Goal: Information Seeking & Learning: Learn about a topic

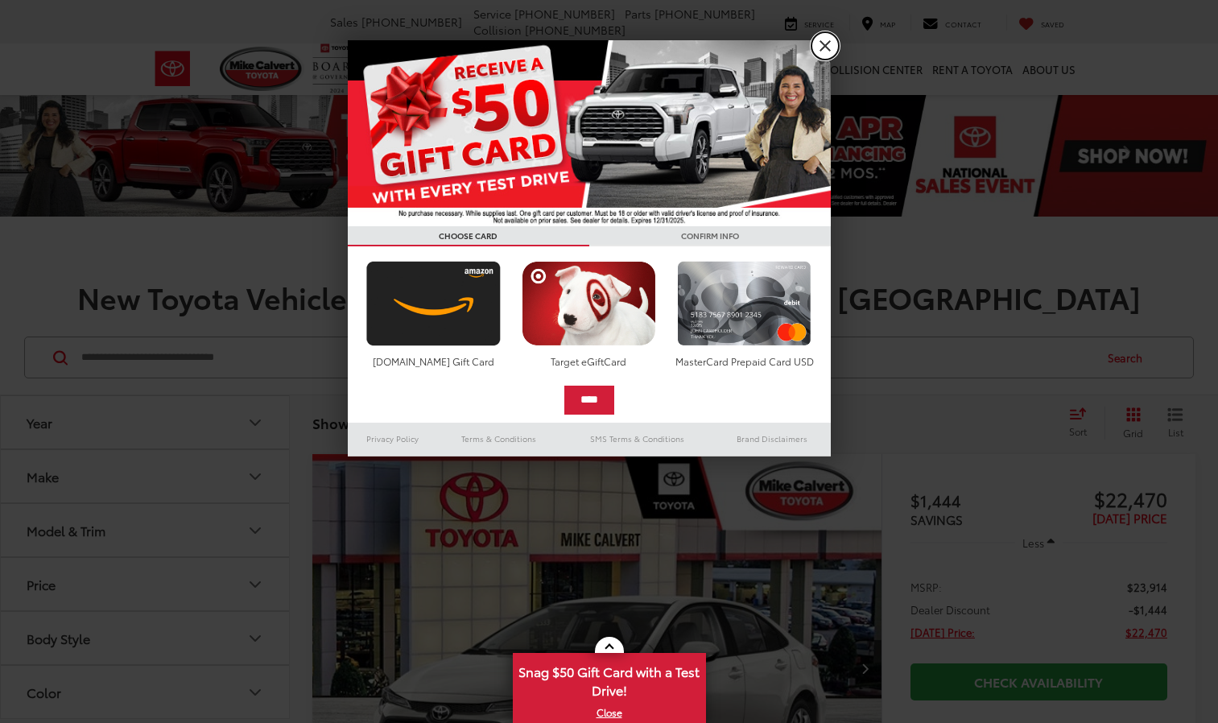
click at [828, 45] on link "X" at bounding box center [824, 45] width 27 height 27
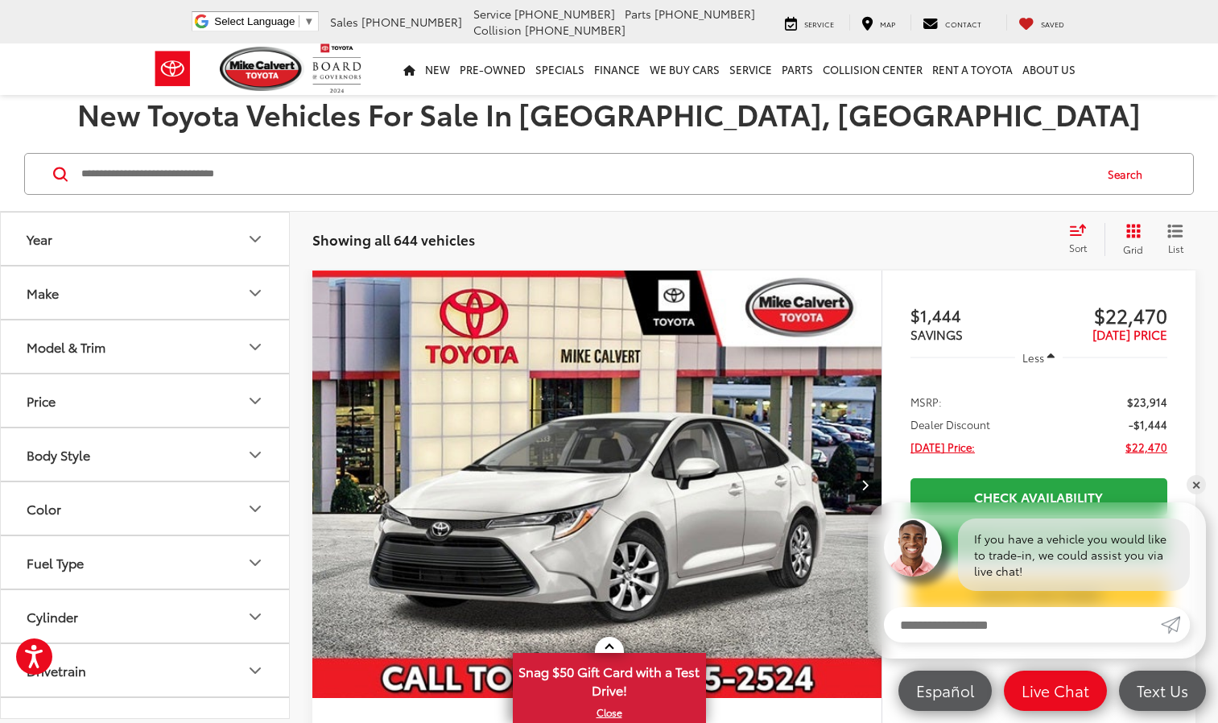
click at [150, 356] on button "Model & Trim" at bounding box center [146, 346] width 290 height 52
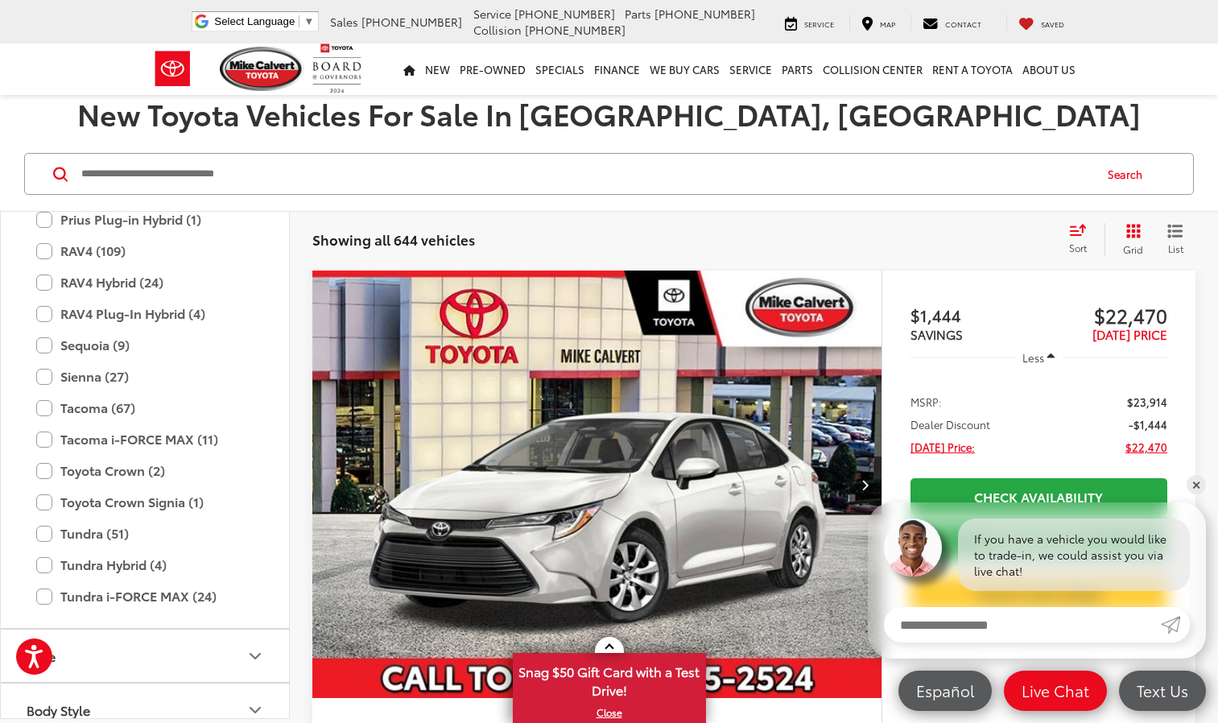
scroll to position [793, 0]
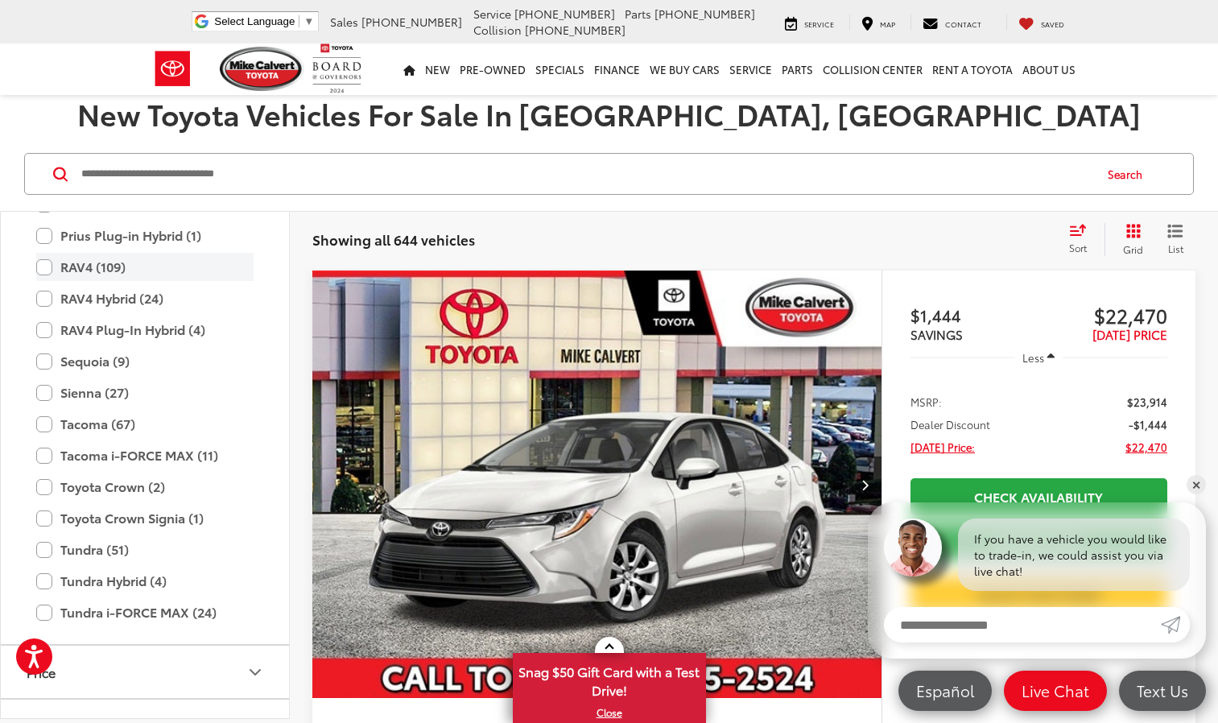
click at [41, 267] on label "RAV4 (109)" at bounding box center [144, 267] width 217 height 28
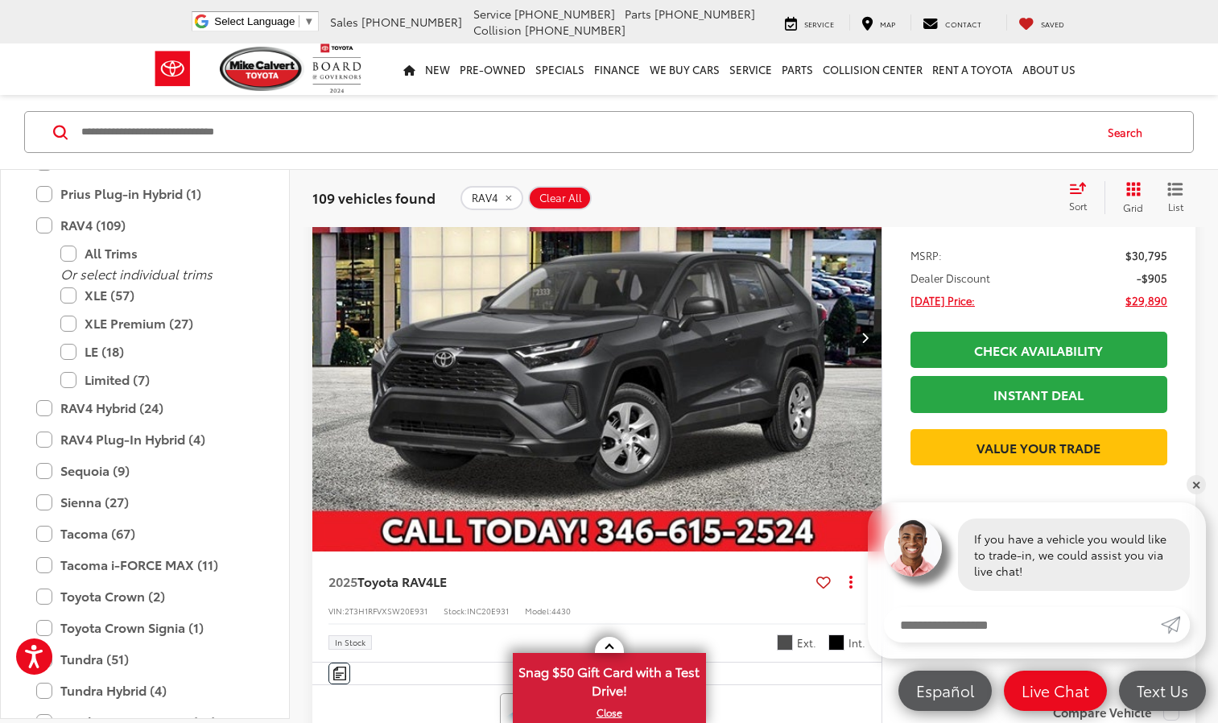
scroll to position [1633, 0]
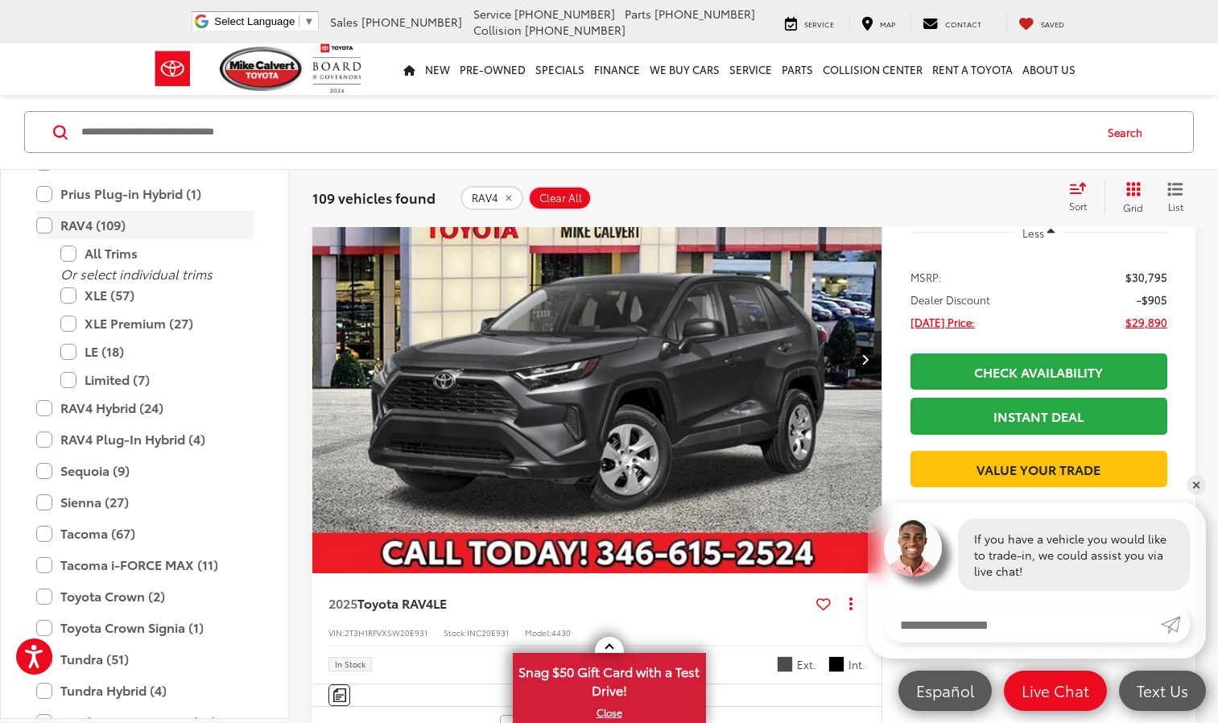
click at [48, 221] on label "RAV4 (109)" at bounding box center [144, 225] width 217 height 28
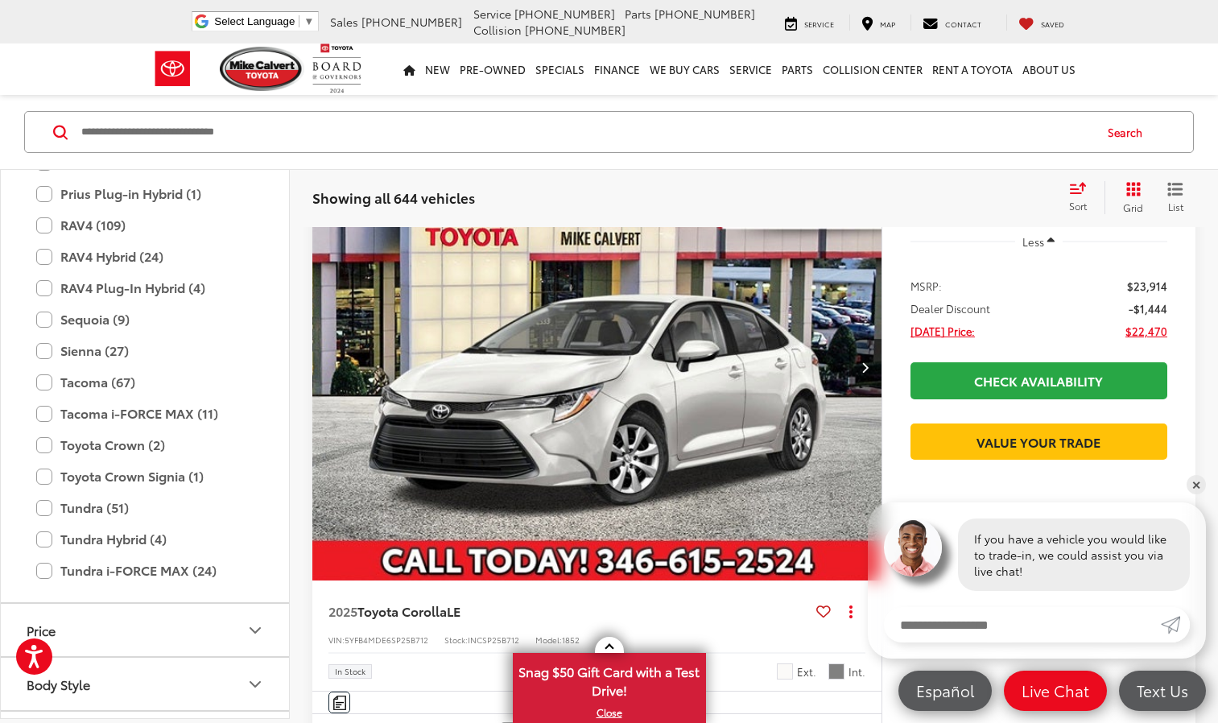
scroll to position [225, 0]
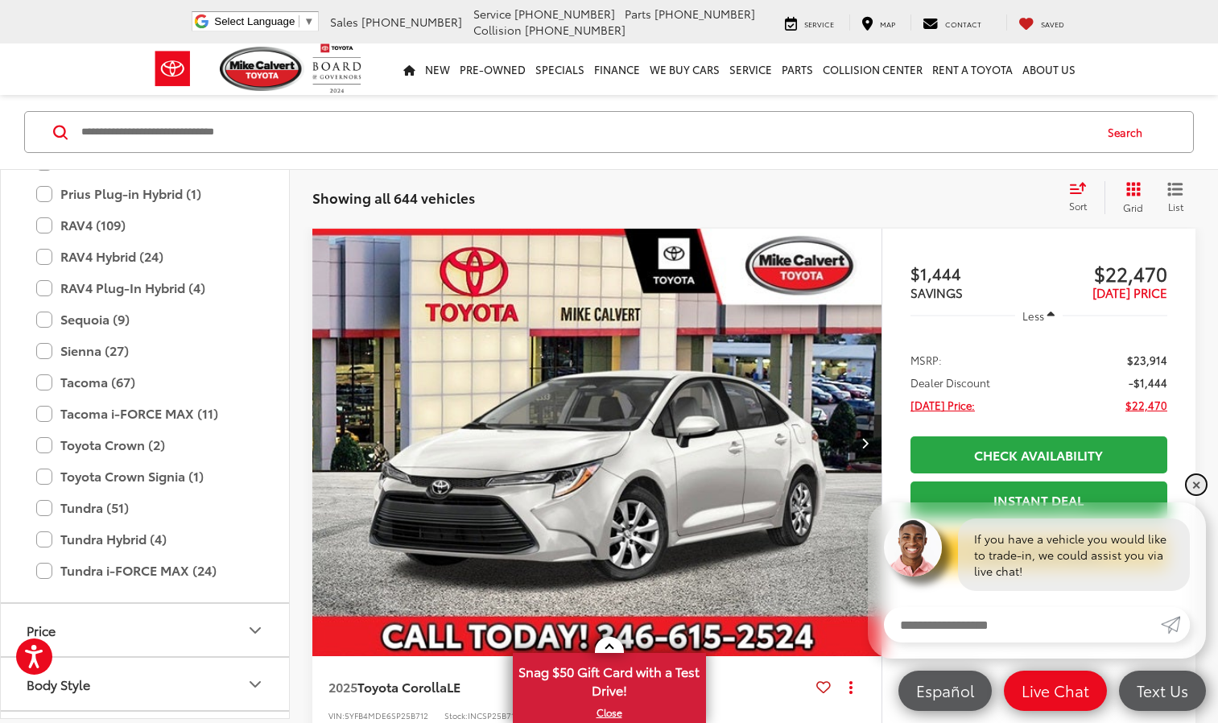
click at [1201, 482] on link "✕" at bounding box center [1195, 484] width 19 height 19
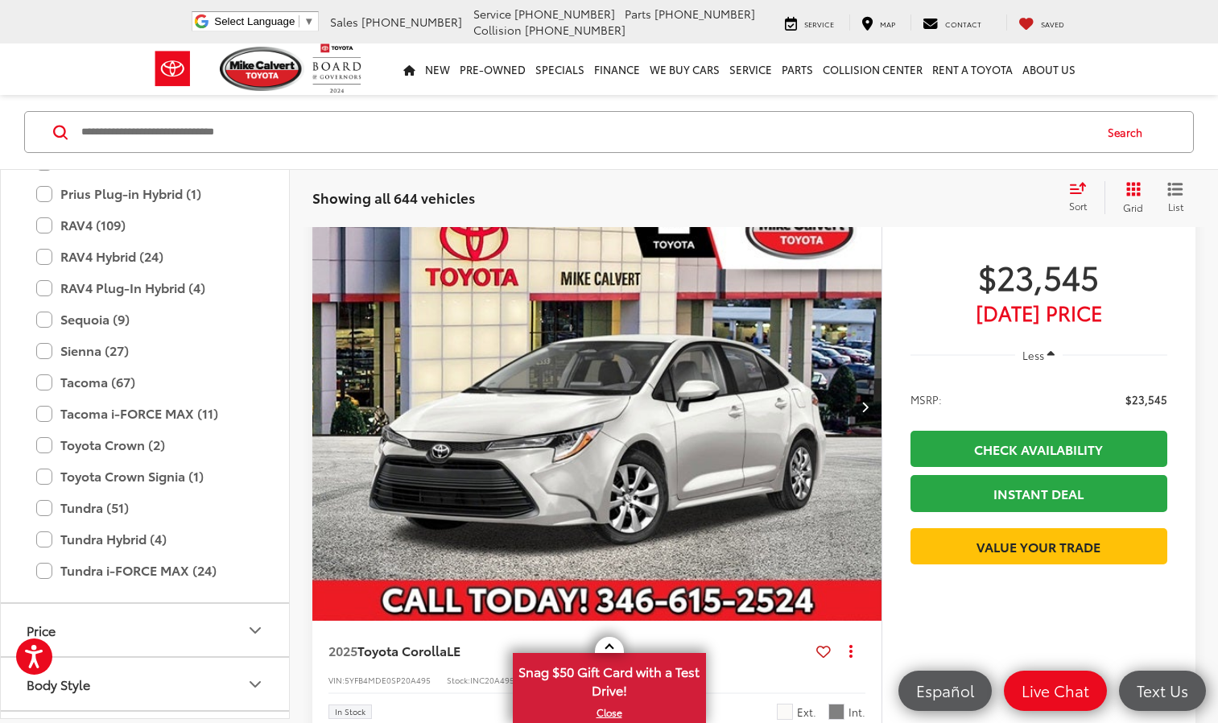
scroll to position [5590, 0]
